Goal: Find specific page/section

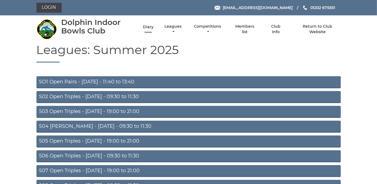
click at [147, 26] on link "Diary" at bounding box center [148, 26] width 11 height 5
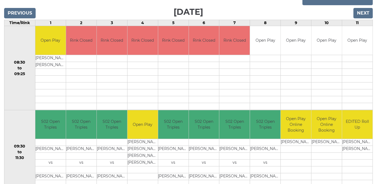
scroll to position [25, 0]
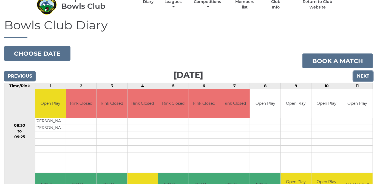
click at [362, 73] on input "Next" at bounding box center [362, 76] width 19 height 10
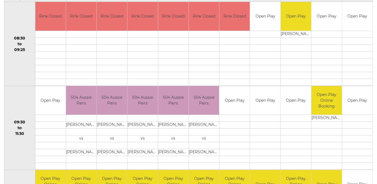
scroll to position [75, 0]
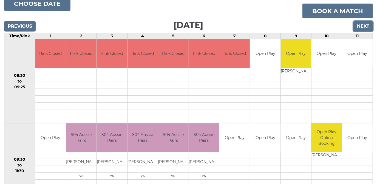
click at [363, 24] on input "Next" at bounding box center [362, 26] width 19 height 10
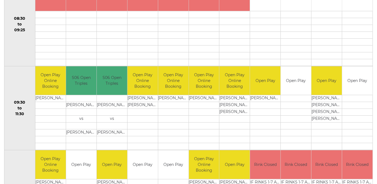
scroll to position [224, 0]
